Goal: Check status: Check status

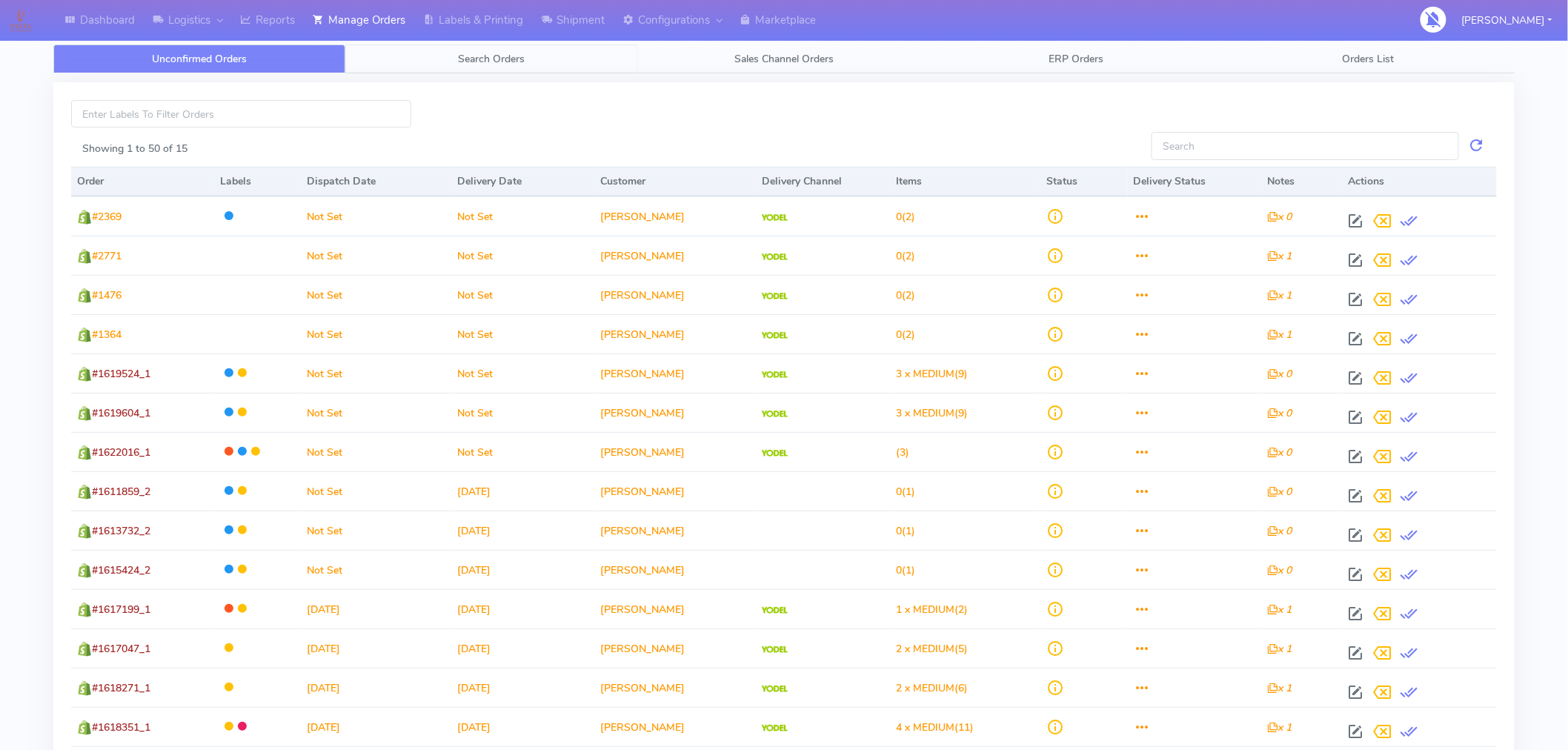
click at [502, 63] on span "Search Orders" at bounding box center [493, 59] width 67 height 15
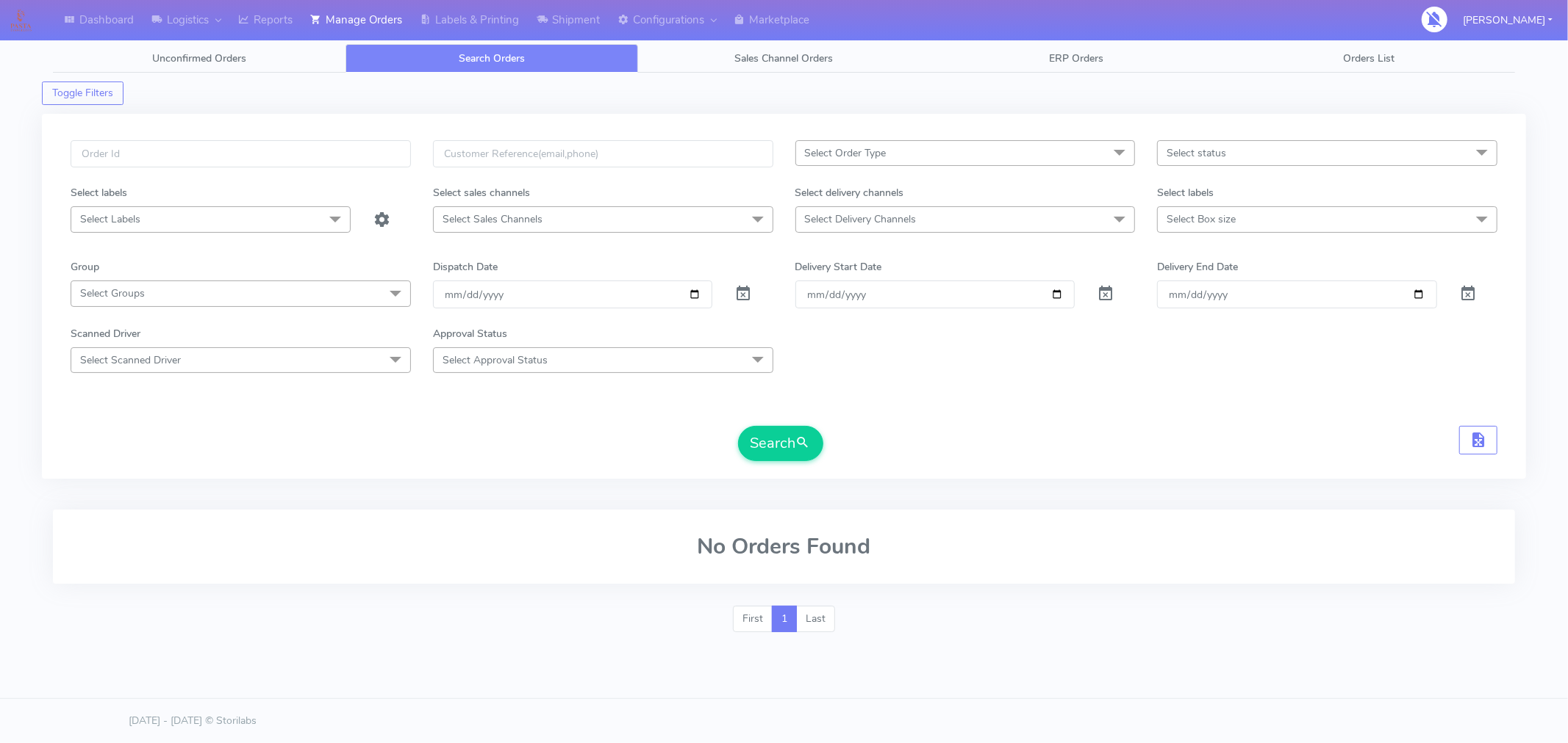
click at [1075, 220] on span "Select Delivery Channels" at bounding box center [966, 219] width 340 height 26
click at [840, 413] on div "Yodel" at bounding box center [966, 416] width 324 height 15
checkbox input "true"
click at [1201, 217] on span "Select Box size" at bounding box center [1201, 219] width 69 height 14
click at [1194, 366] on div "Medium" at bounding box center [1327, 367] width 324 height 15
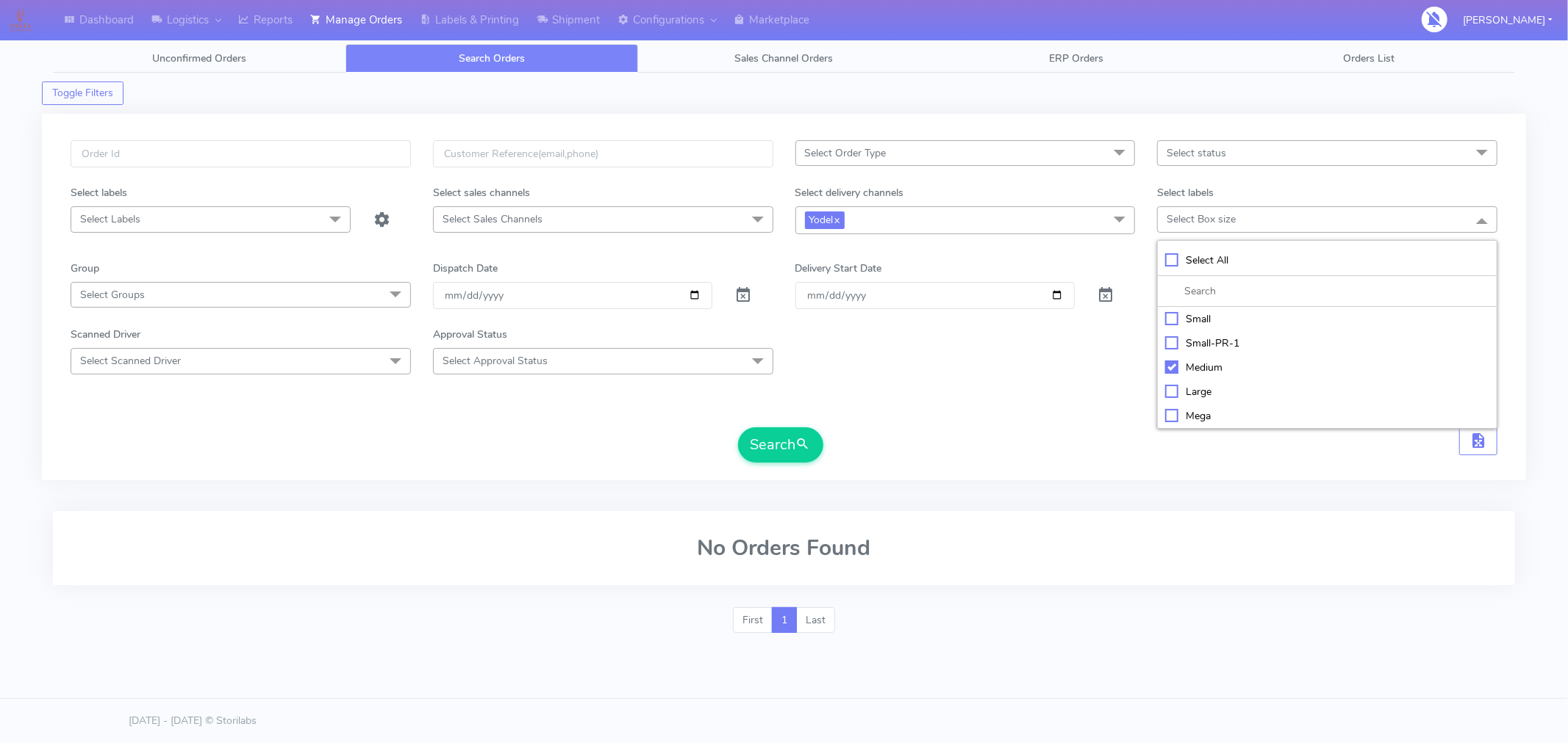
checkbox input "true"
click at [1225, 160] on span "Select status" at bounding box center [1327, 153] width 340 height 26
click at [1040, 407] on form "Select Order Type Select All MEALS ATAVI One Off Pasta Club Gift Kit Event Unkn…" at bounding box center [783, 301] width 1427 height 323
click at [796, 459] on button "Search" at bounding box center [780, 444] width 86 height 35
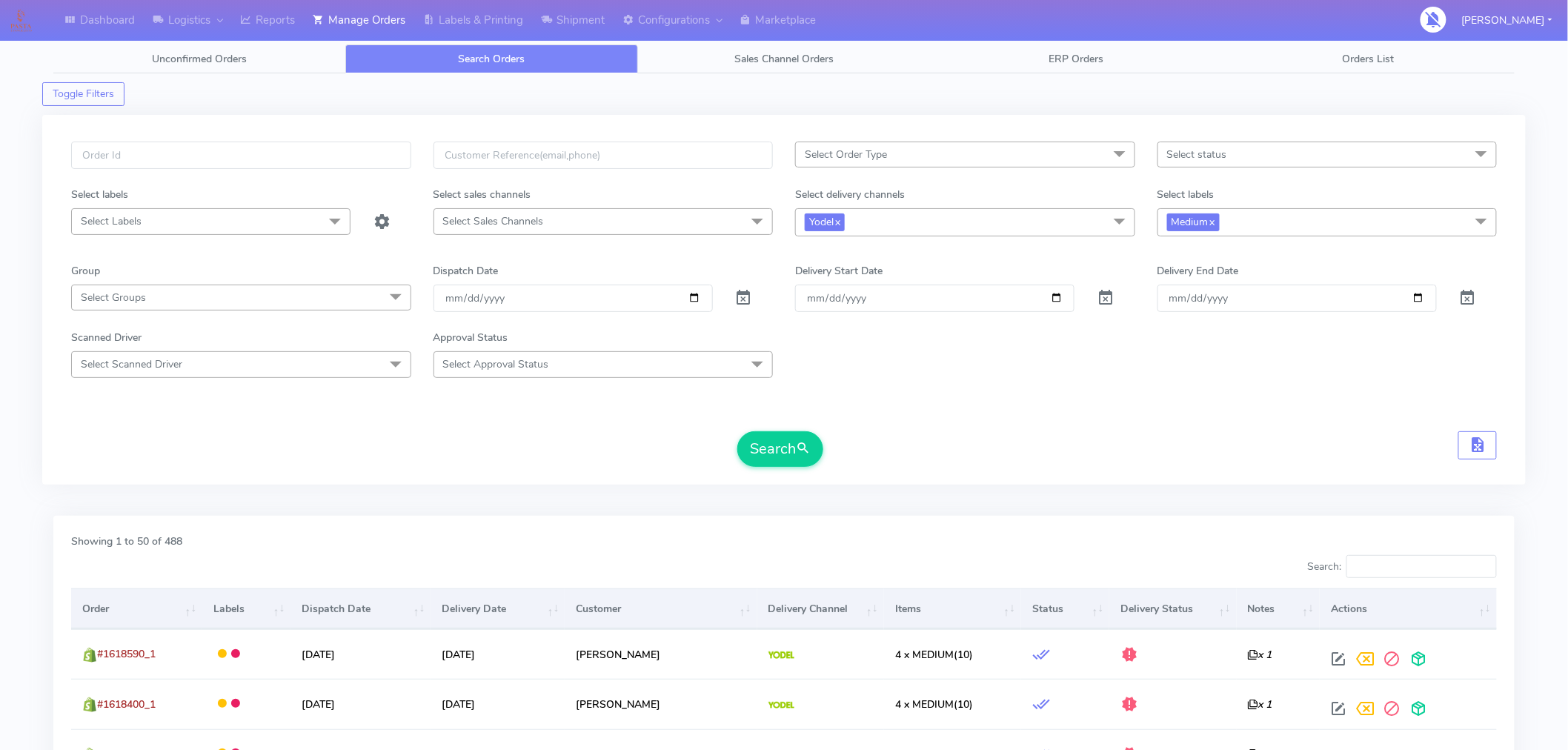
click at [1210, 160] on span "Select status" at bounding box center [1197, 155] width 60 height 15
click at [1039, 393] on form "Select Order Type Select All MEALS ATAVI One Off Pasta Club Gift Kit Event Unkn…" at bounding box center [783, 304] width 1426 height 326
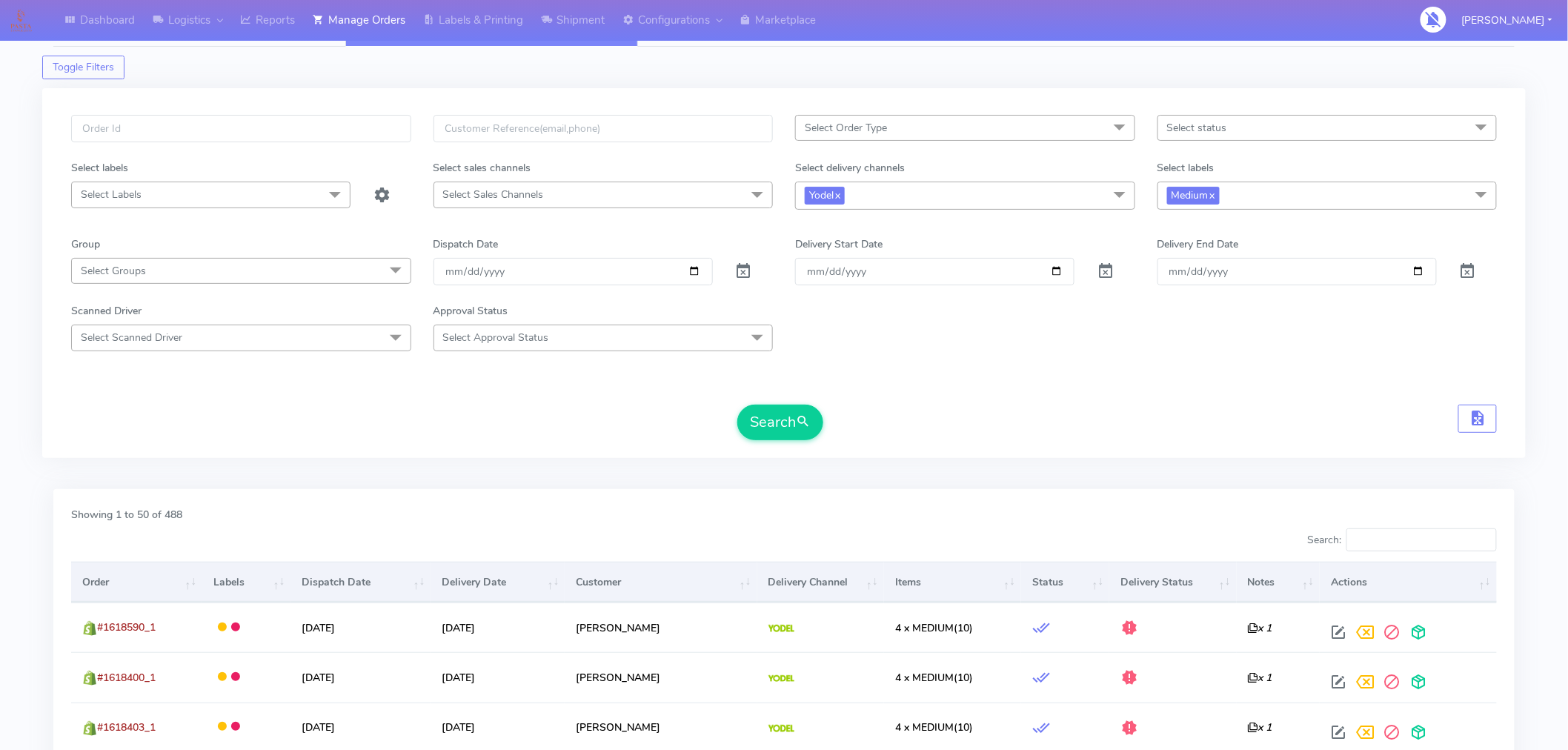
scroll to position [27, 0]
click at [1137, 580] on th "Delivery Status" at bounding box center [1173, 581] width 127 height 40
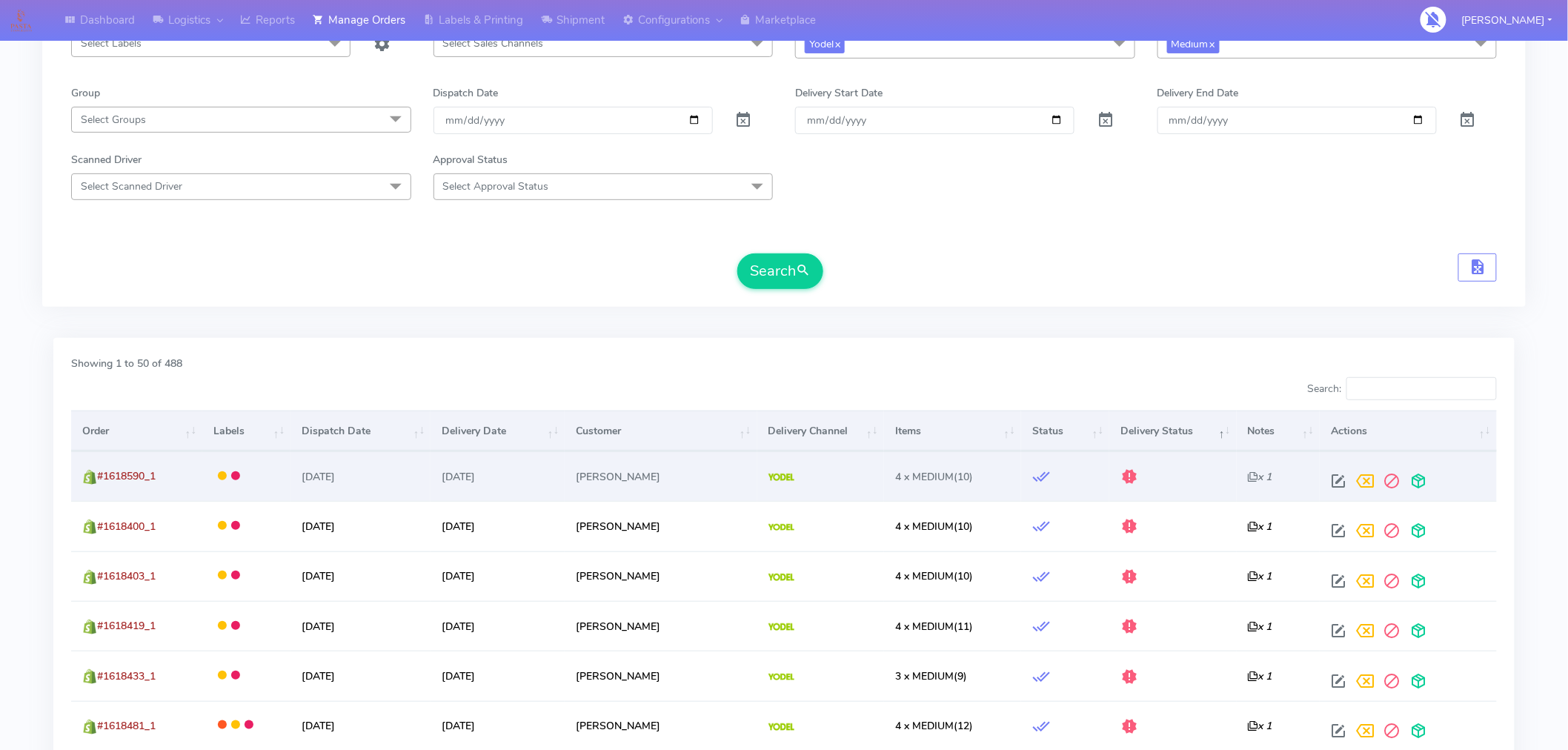
scroll to position [0, 0]
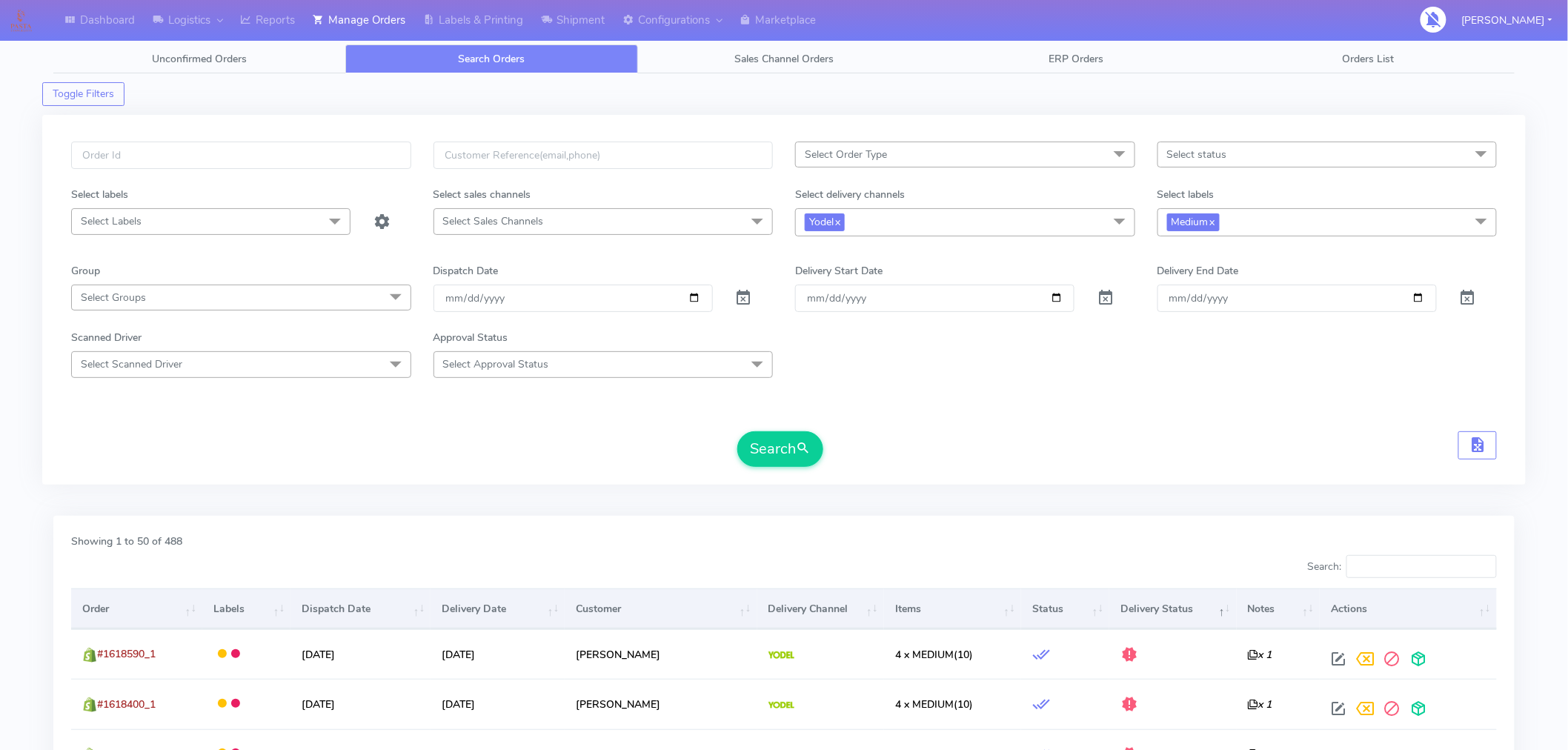
click at [1214, 612] on th "Delivery Status" at bounding box center [1173, 608] width 127 height 40
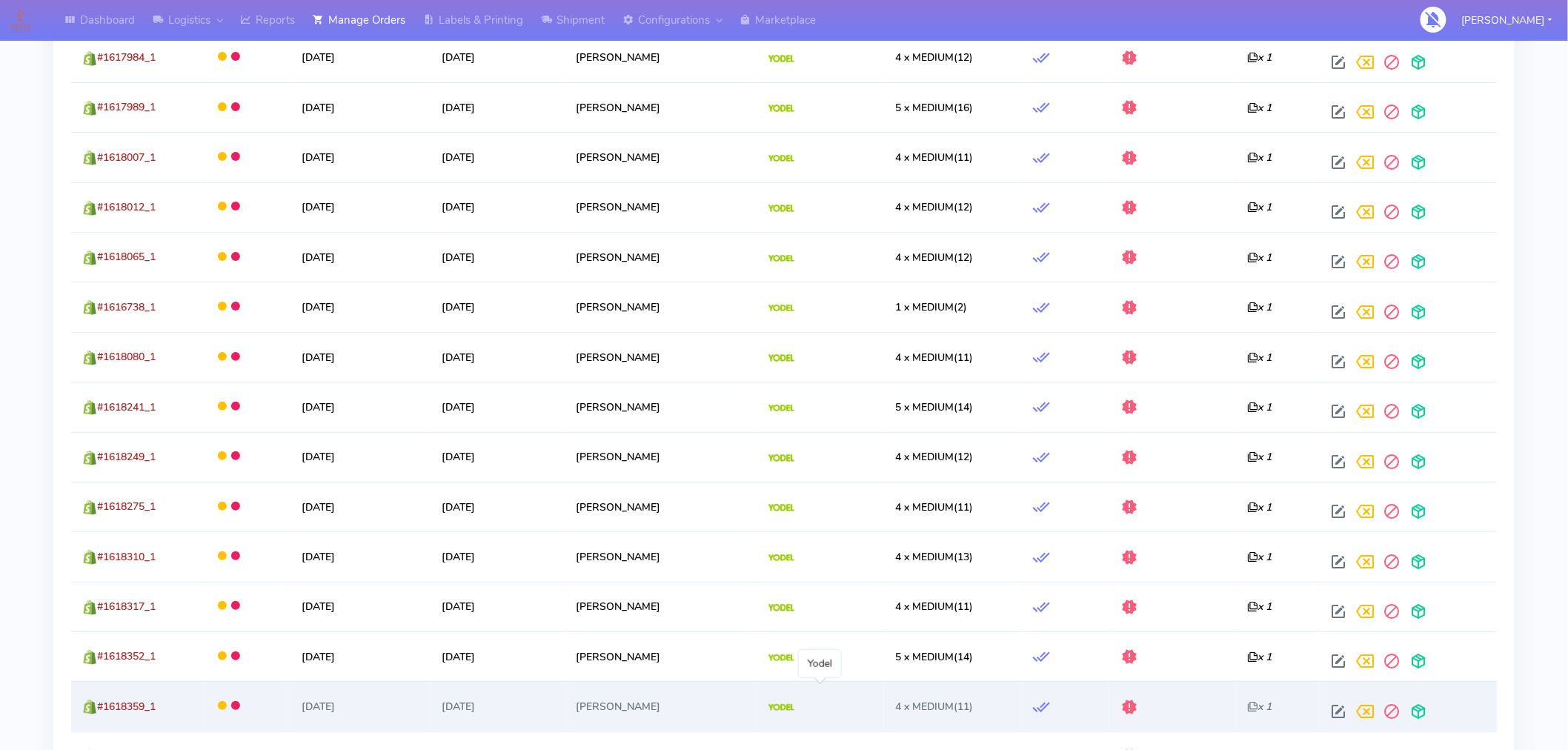
scroll to position [2508, 0]
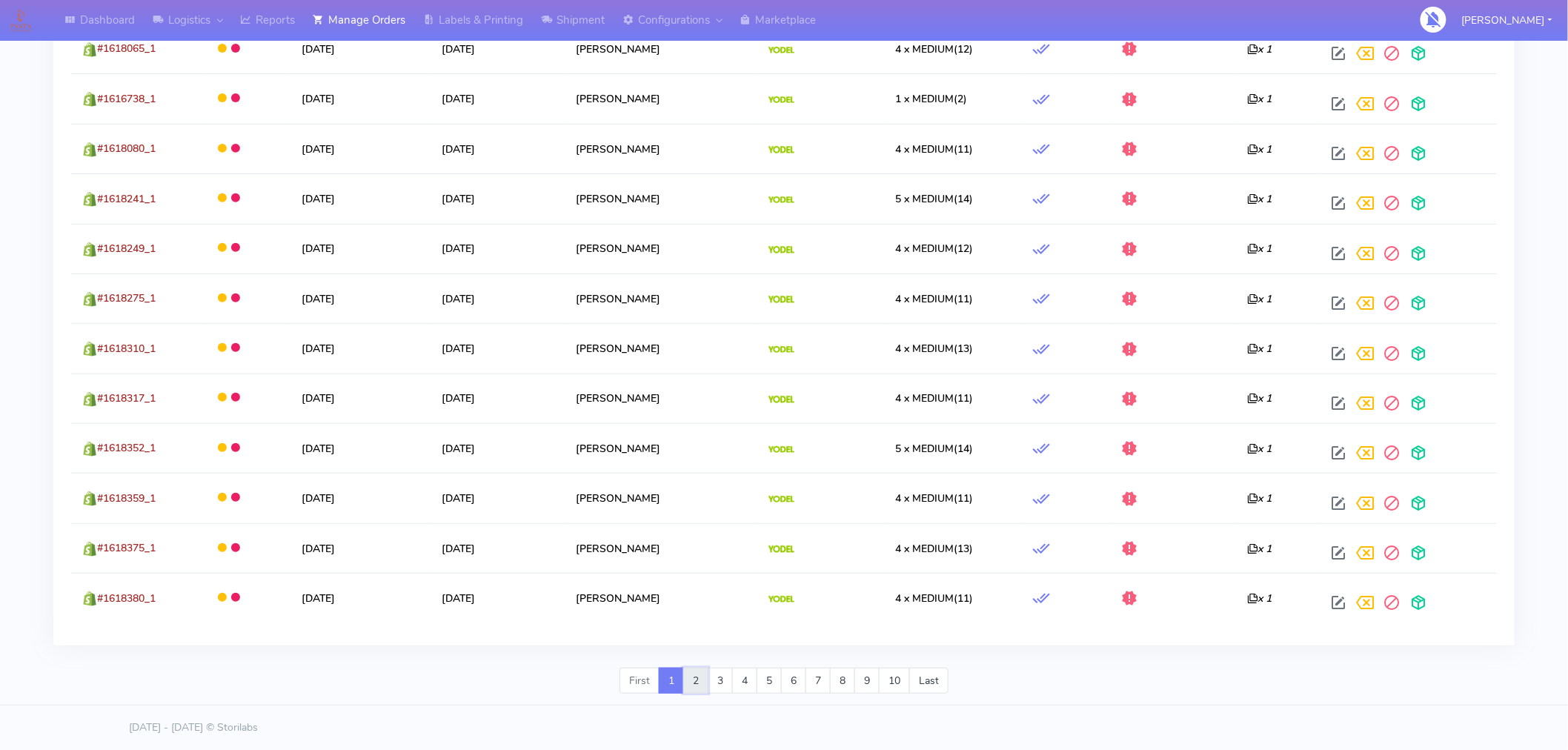
click at [690, 686] on link "2" at bounding box center [696, 681] width 25 height 26
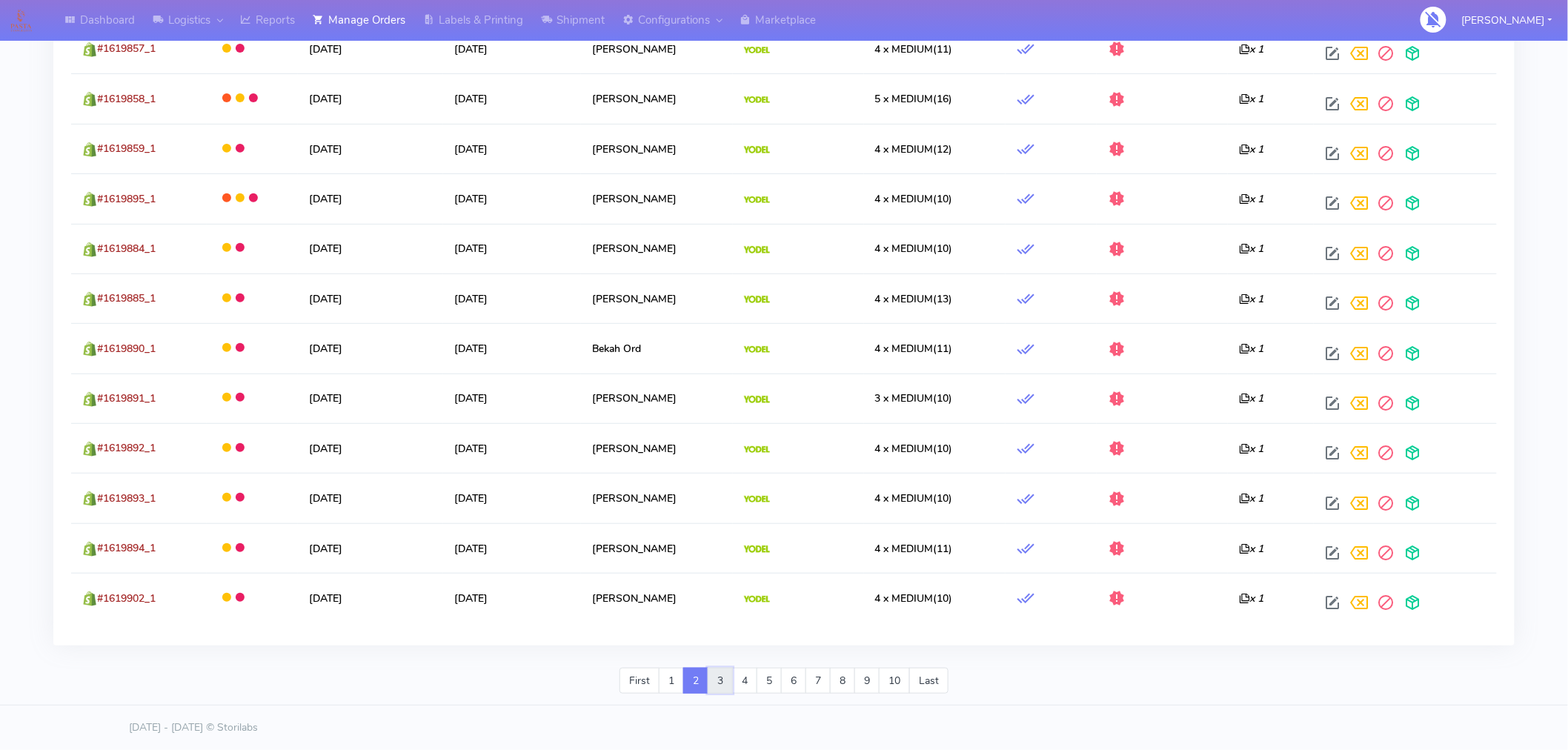
click at [720, 682] on link "3" at bounding box center [720, 681] width 25 height 26
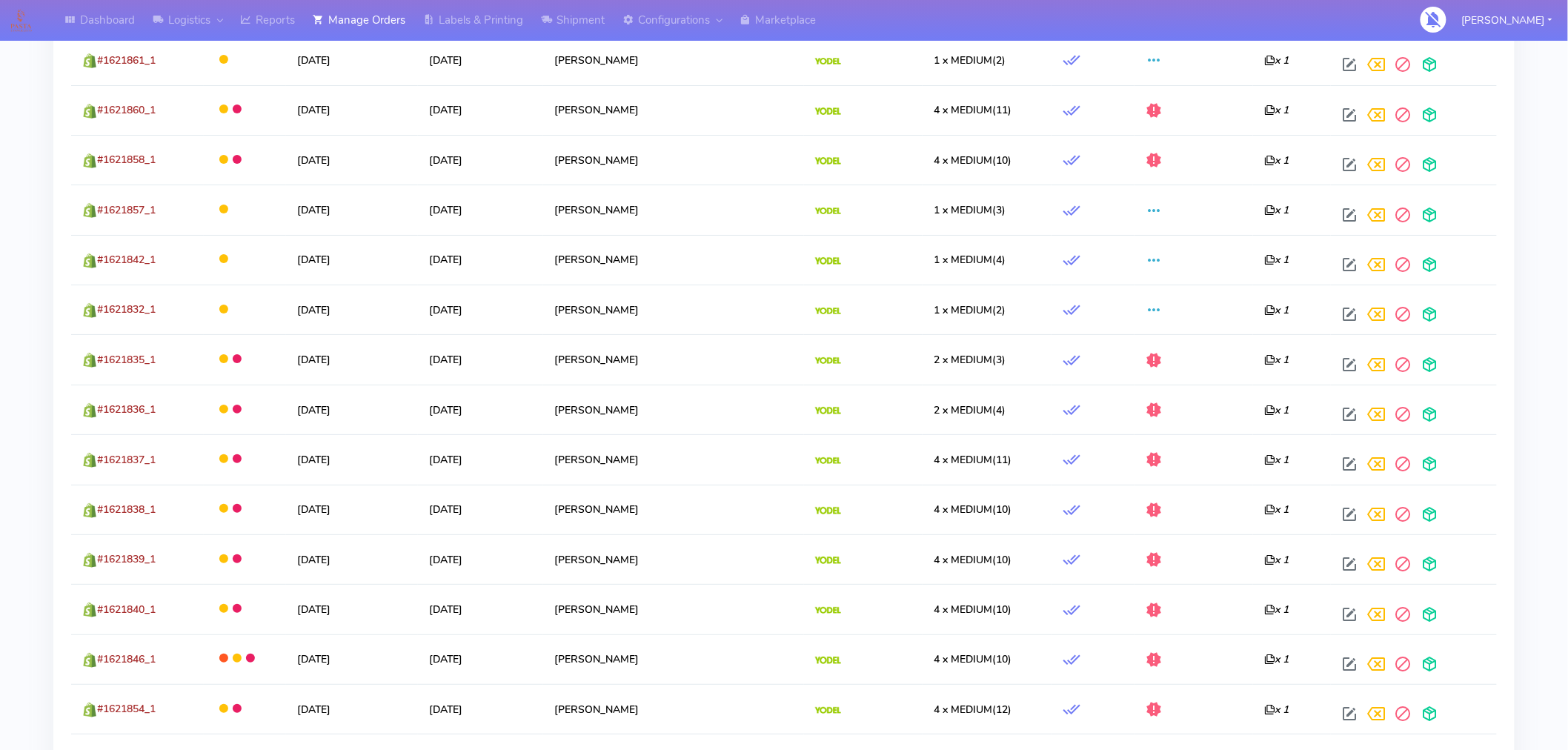
scroll to position [2223, 0]
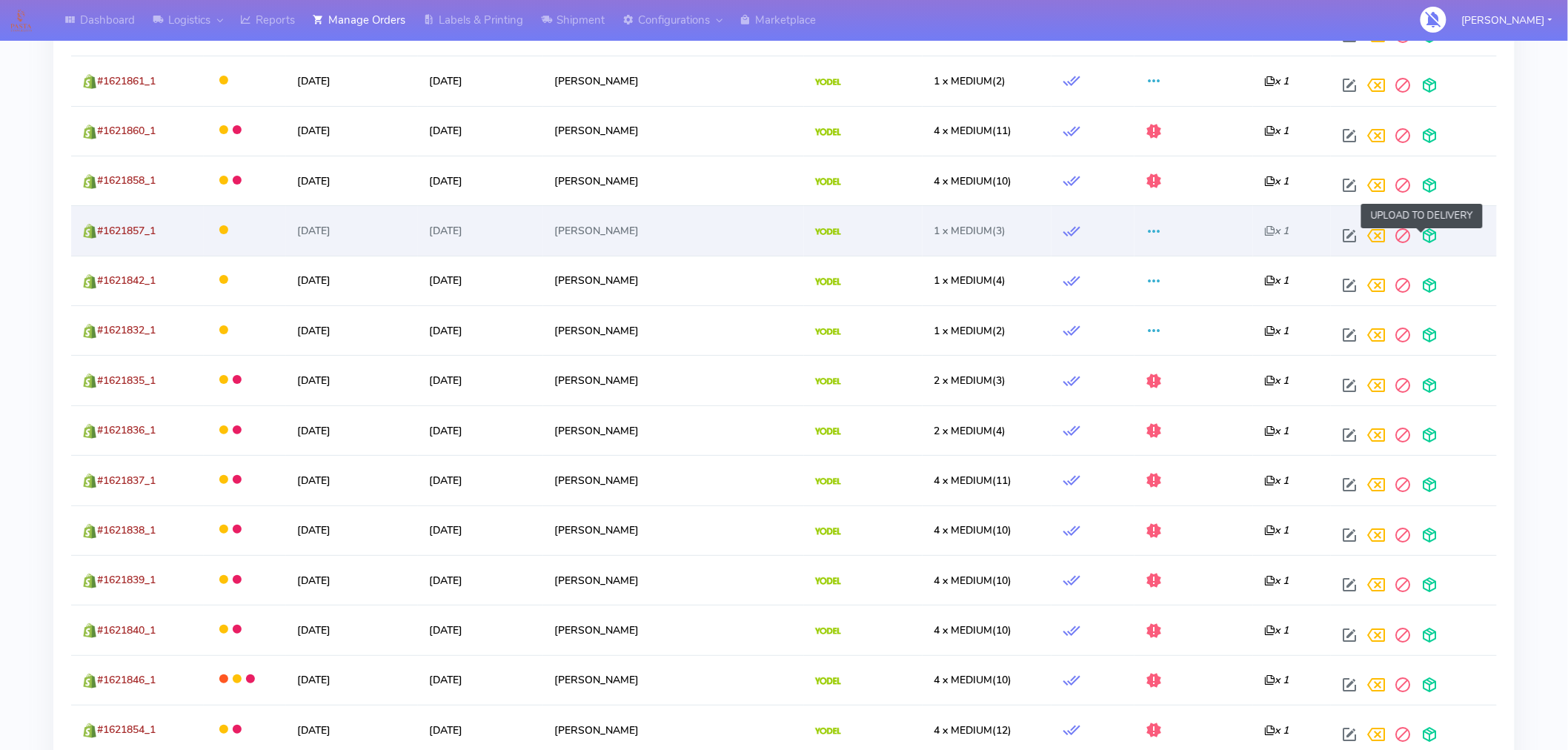
click at [1420, 238] on span at bounding box center [1429, 240] width 26 height 15
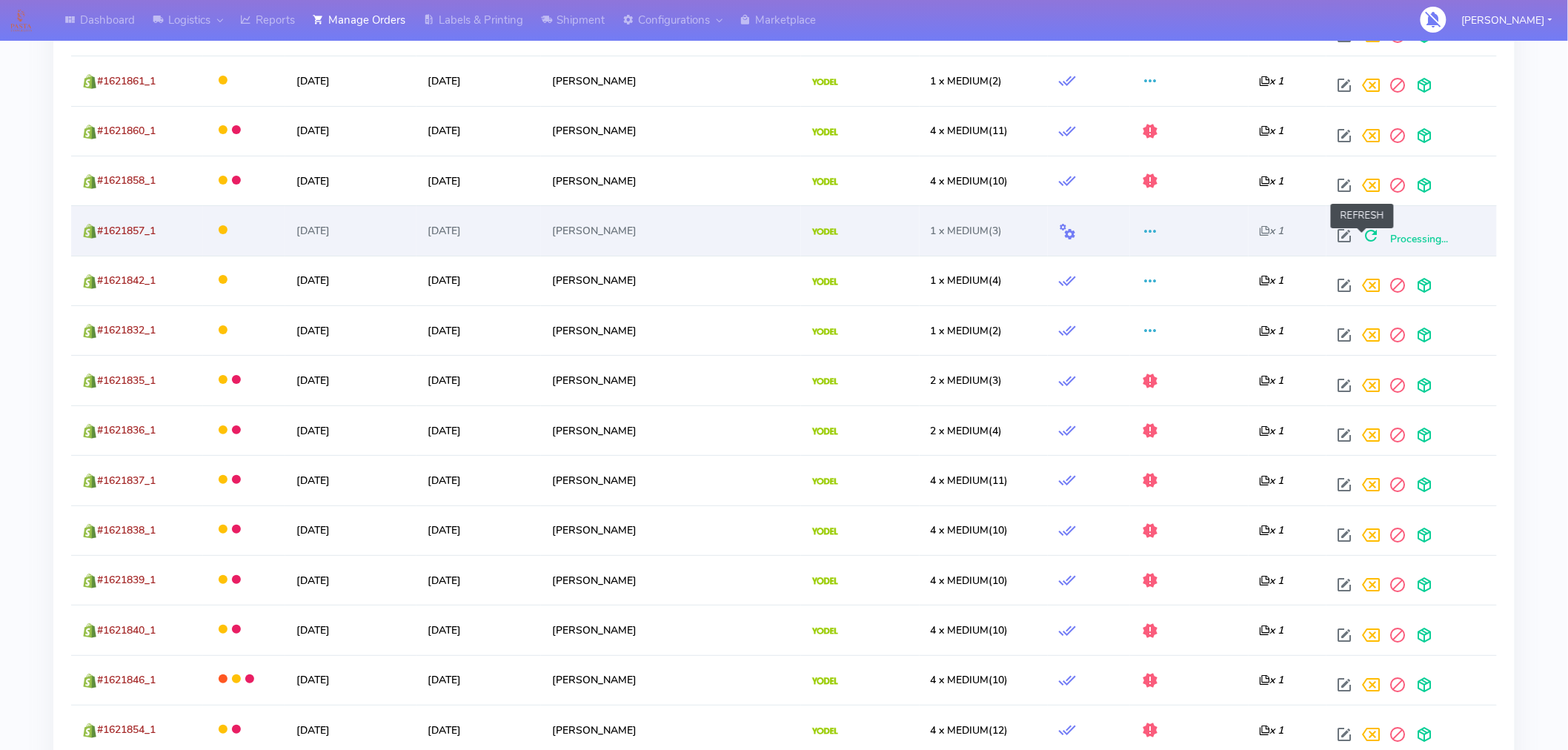
click at [1367, 242] on span at bounding box center [1371, 240] width 26 height 15
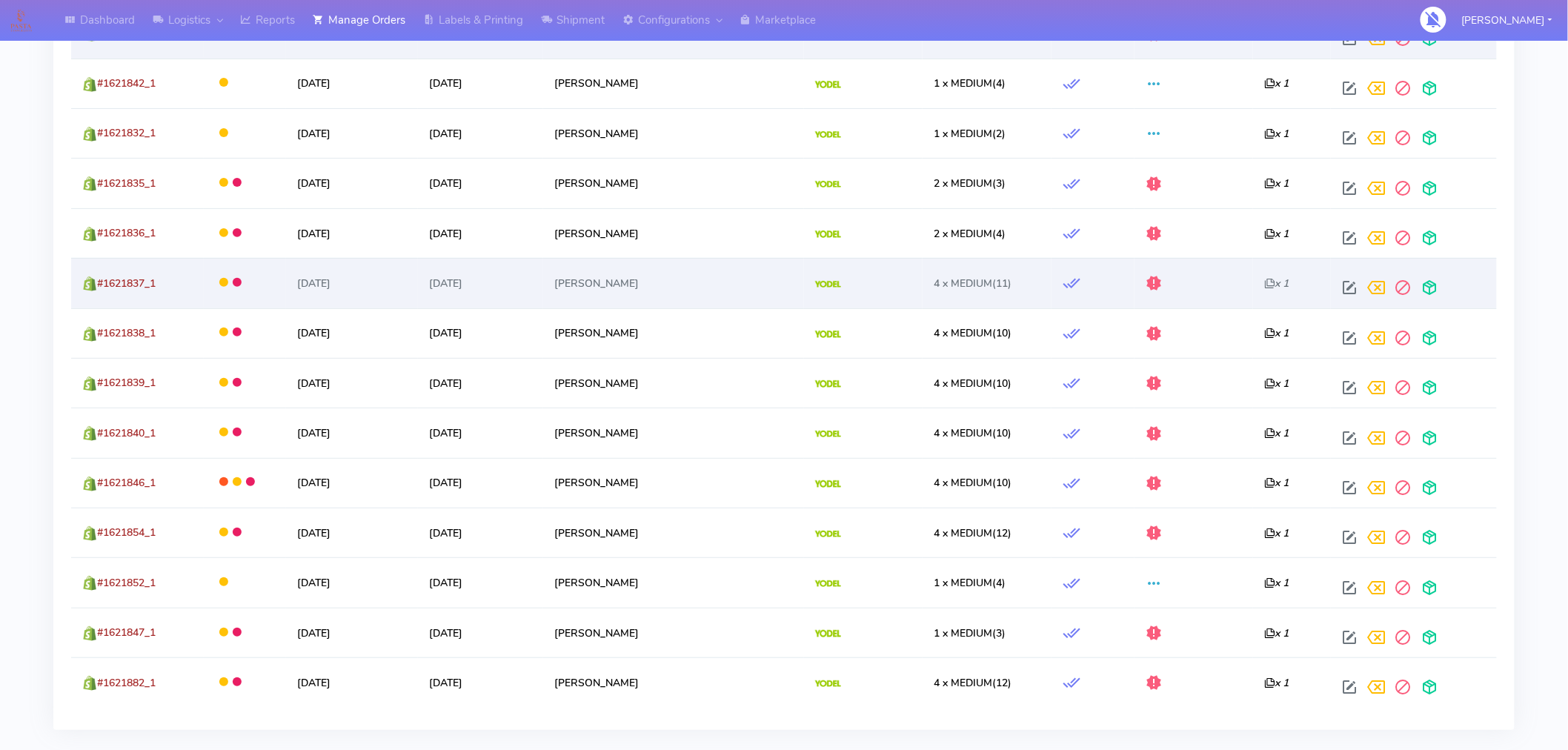
scroll to position [2421, 0]
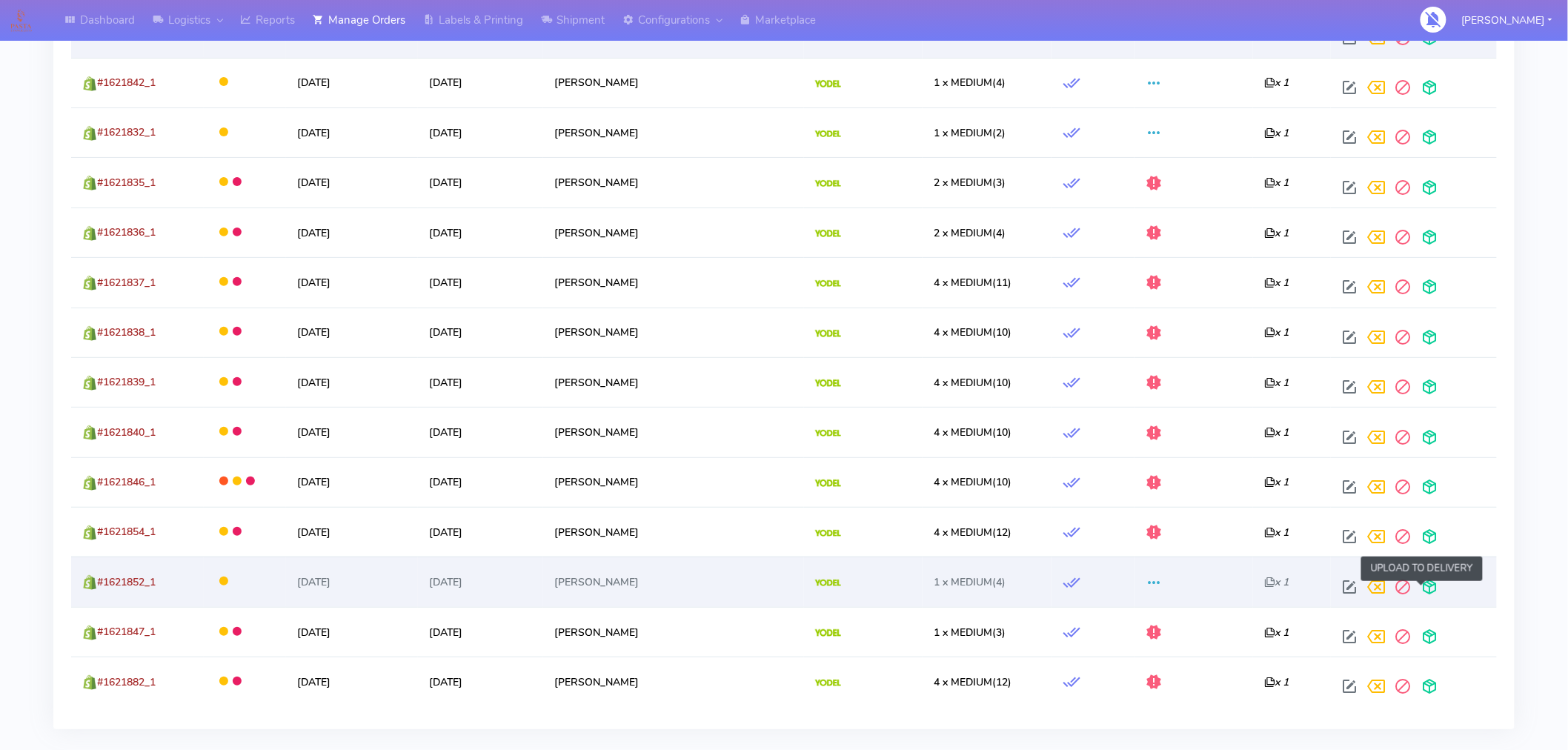
click at [1420, 597] on span at bounding box center [1429, 591] width 26 height 15
click at [1361, 590] on span at bounding box center [1371, 591] width 26 height 15
drag, startPoint x: 169, startPoint y: 584, endPoint x: 102, endPoint y: 583, distance: 67.0
click at [102, 583] on td "#1621852_1" at bounding box center [137, 581] width 132 height 50
copy span "#1621852_1"
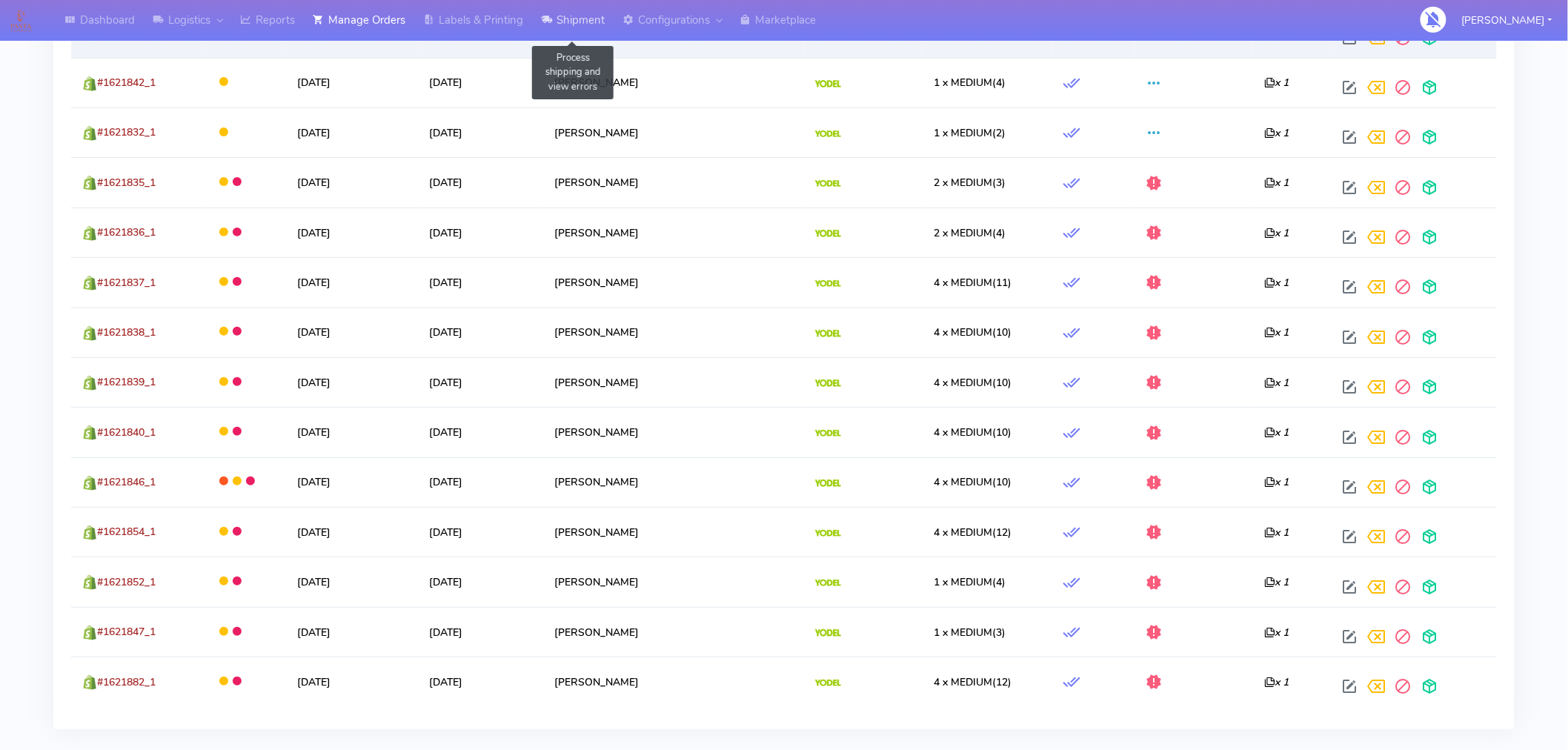
click at [575, 15] on link "Shipment" at bounding box center [573, 20] width 82 height 41
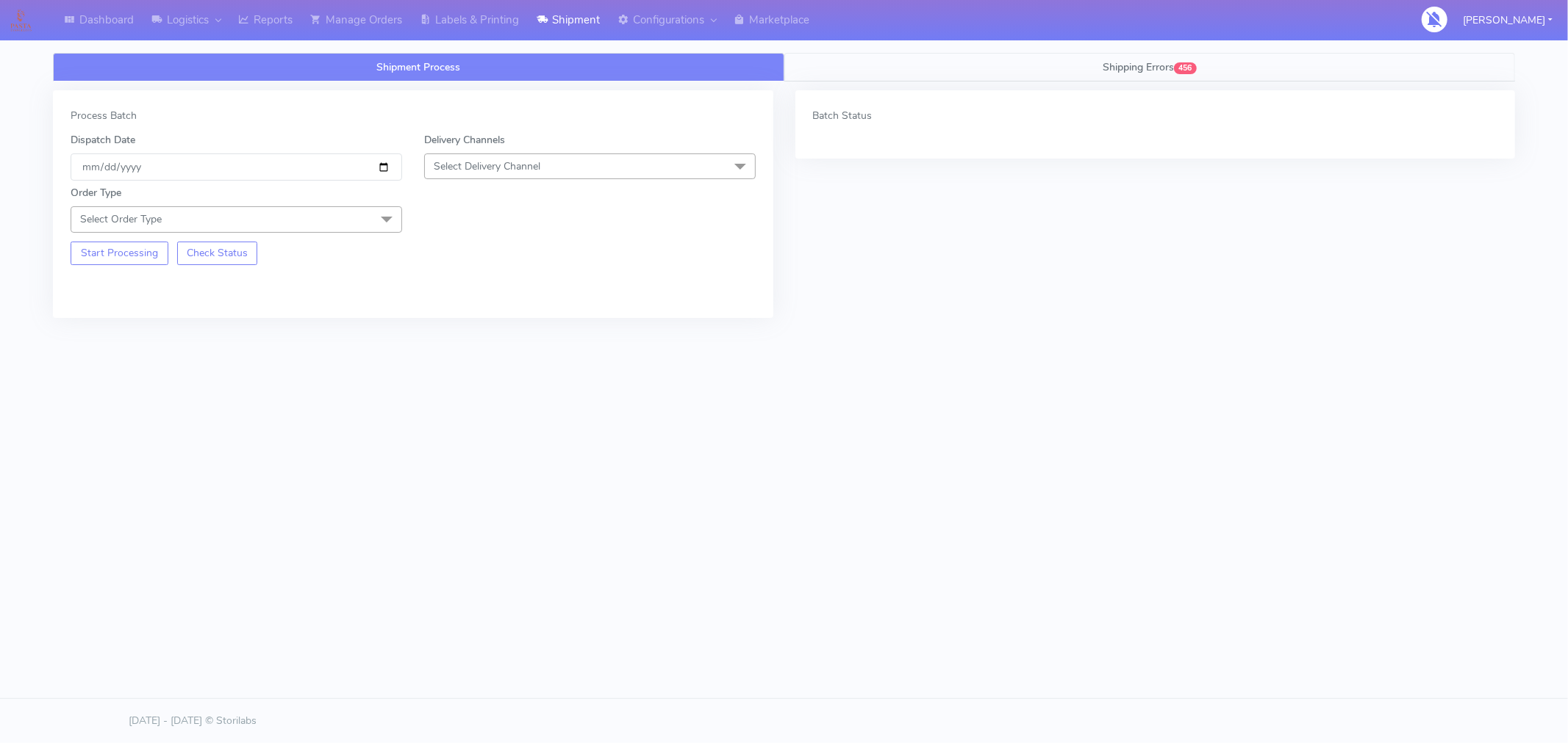
click at [1129, 63] on span "Shipping Errors" at bounding box center [1138, 67] width 71 height 14
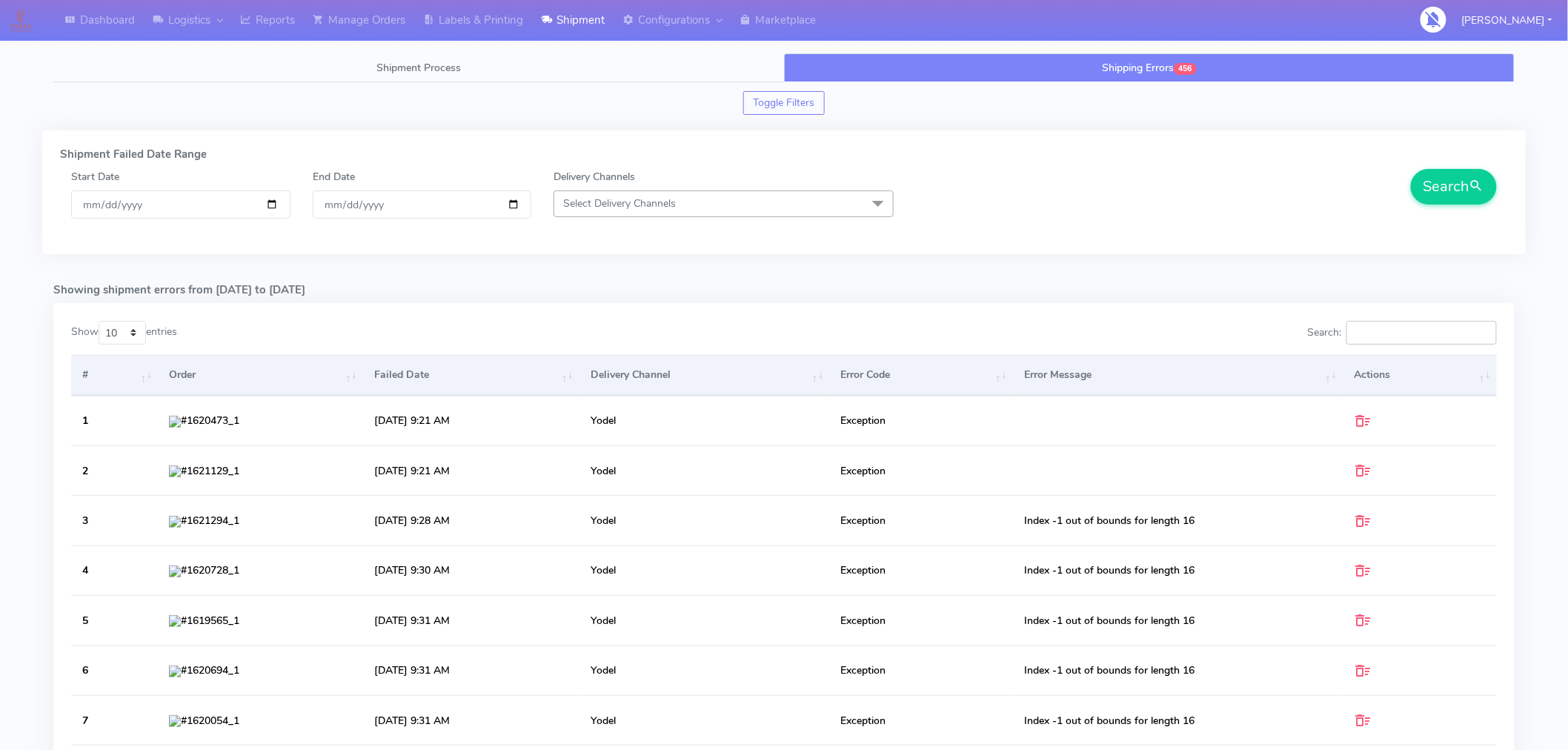
click at [1364, 340] on input "Search:" at bounding box center [1422, 333] width 151 height 24
paste input "#1621852_1"
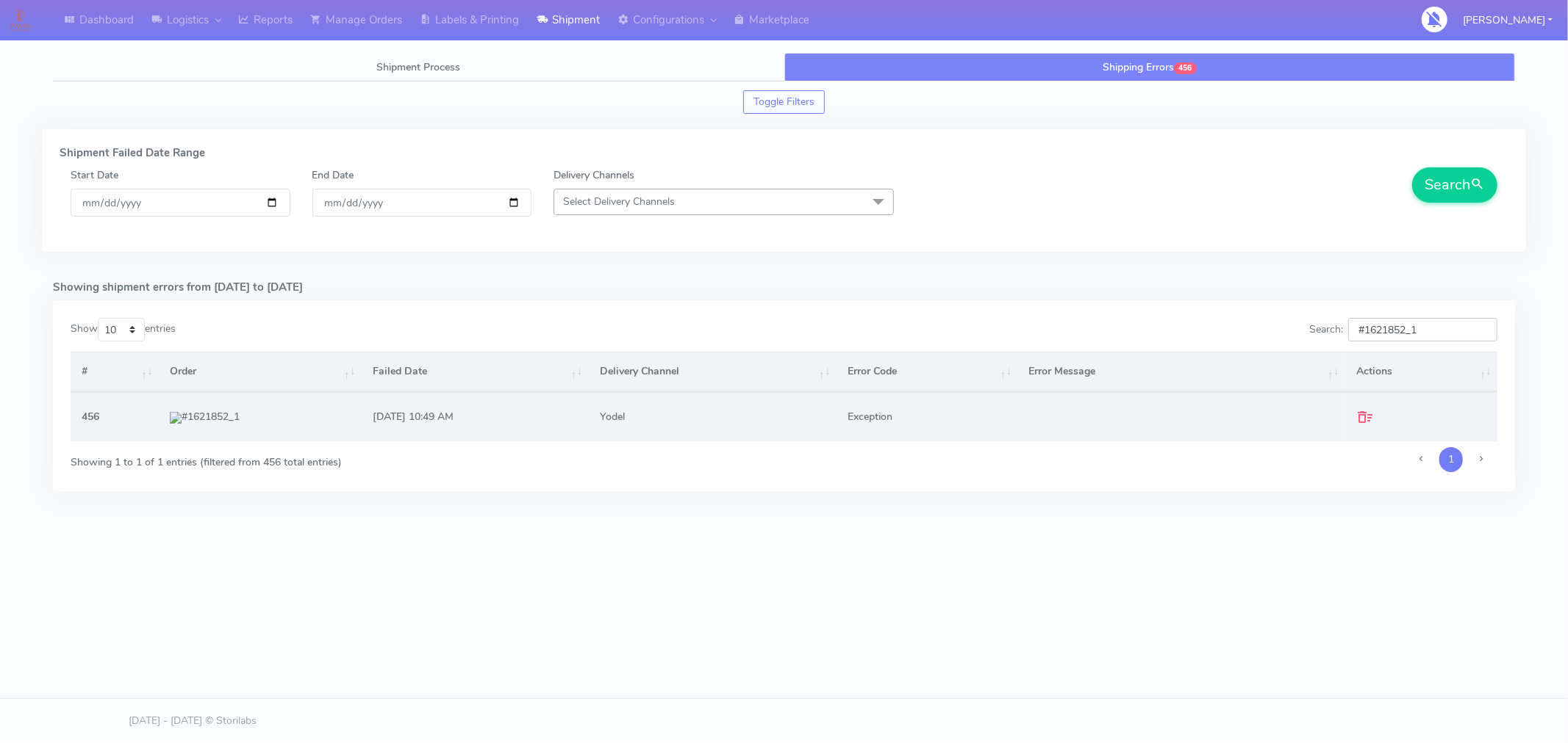
type input "#1621852_1"
click at [1073, 409] on td at bounding box center [1181, 416] width 327 height 49
click at [231, 421] on td "#1621852_1" at bounding box center [259, 416] width 203 height 49
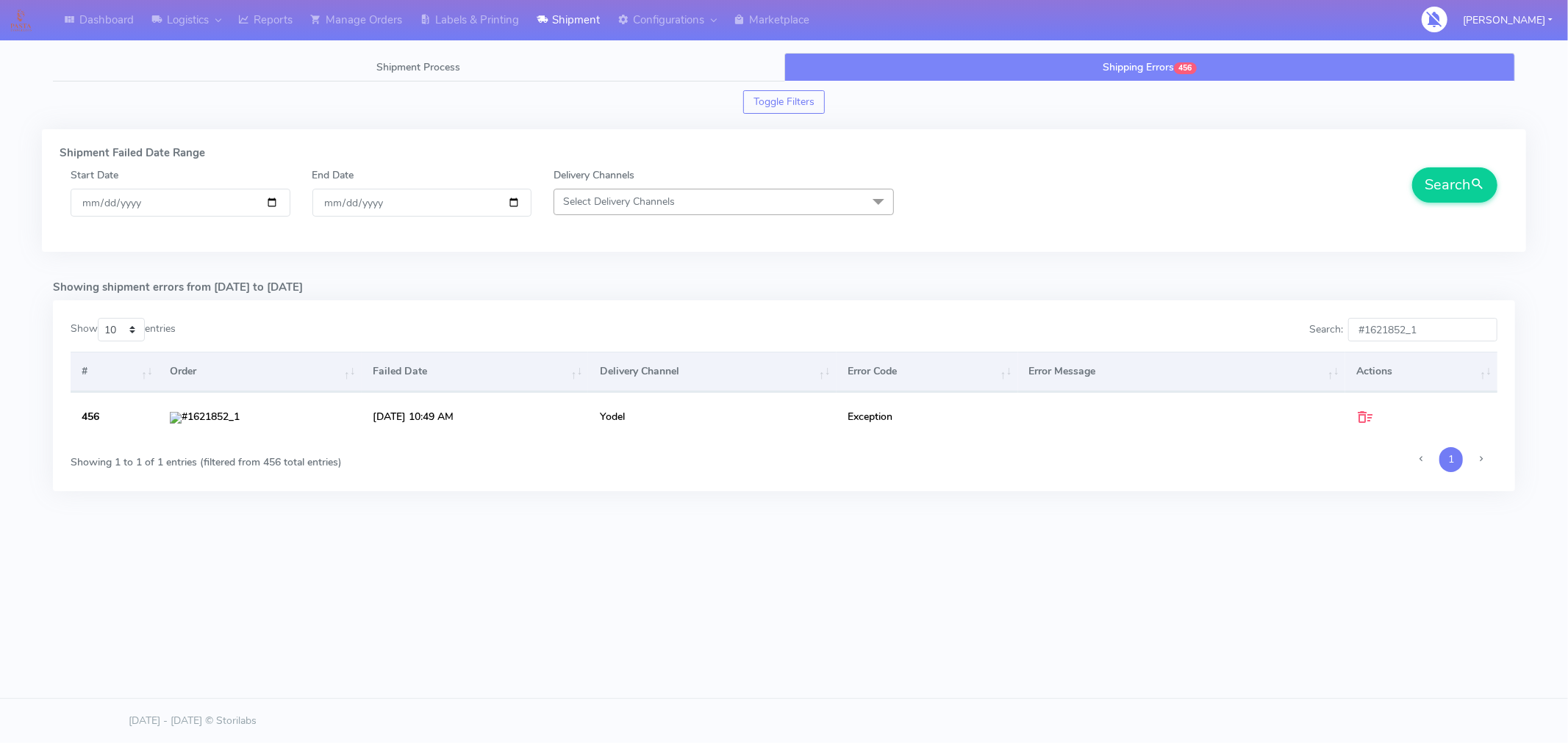
click at [375, 615] on div "Dashboard Logistics [GEOGRAPHIC_DATA] Logistics Reports Manage Orders Labels & …" at bounding box center [784, 309] width 1568 height 619
click at [1184, 74] on link "Shipping Errors 456" at bounding box center [1149, 67] width 732 height 29
